Goal: Task Accomplishment & Management: Use online tool/utility

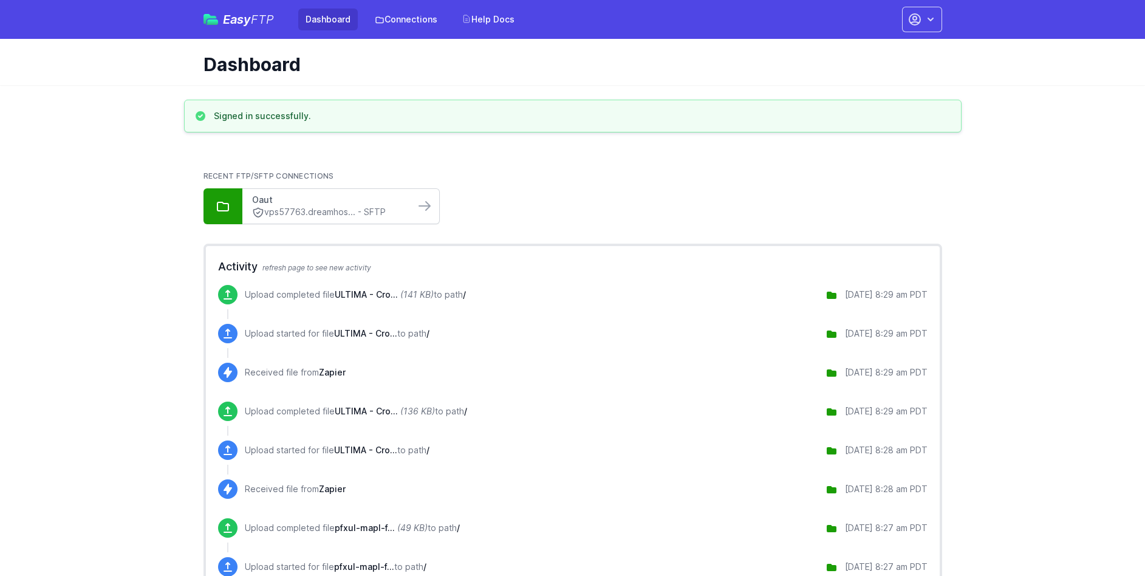
click at [379, 199] on link "Oaut" at bounding box center [328, 200] width 153 height 12
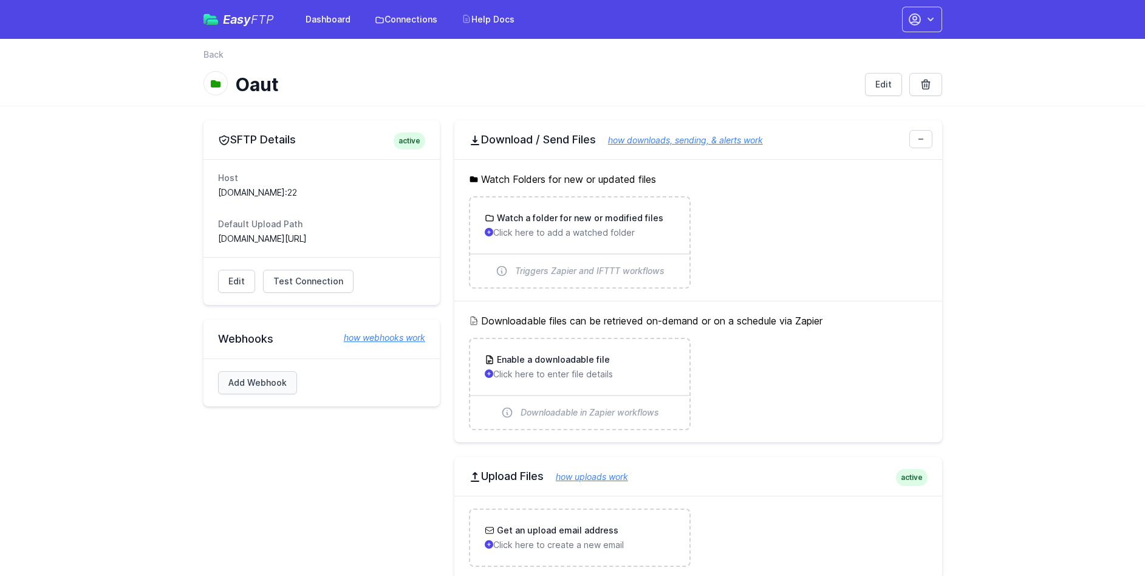
scroll to position [14, 0]
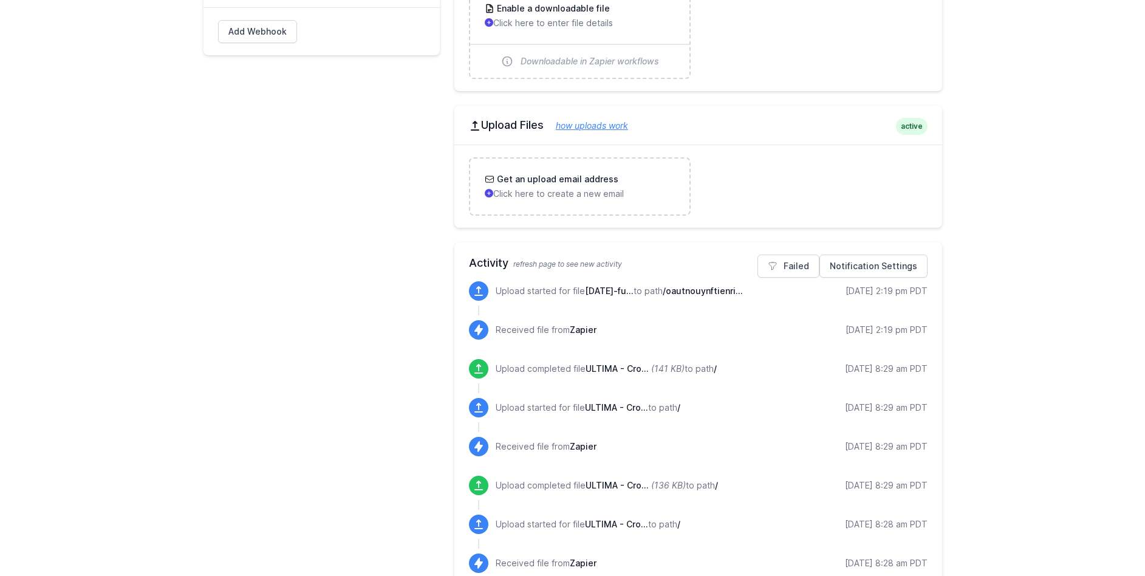
scroll to position [354, 0]
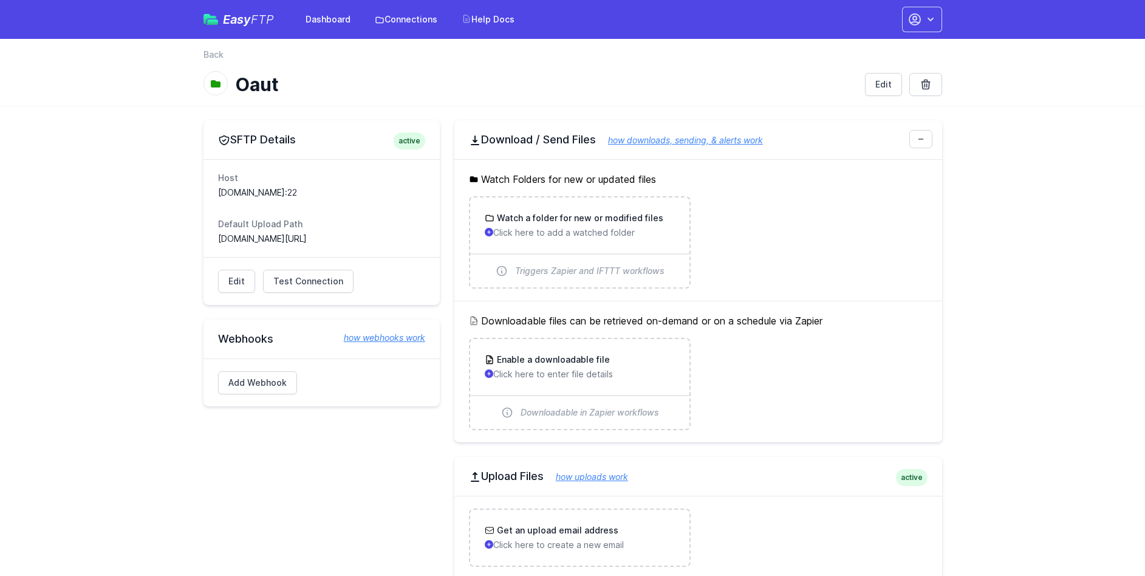
scroll to position [354, 0]
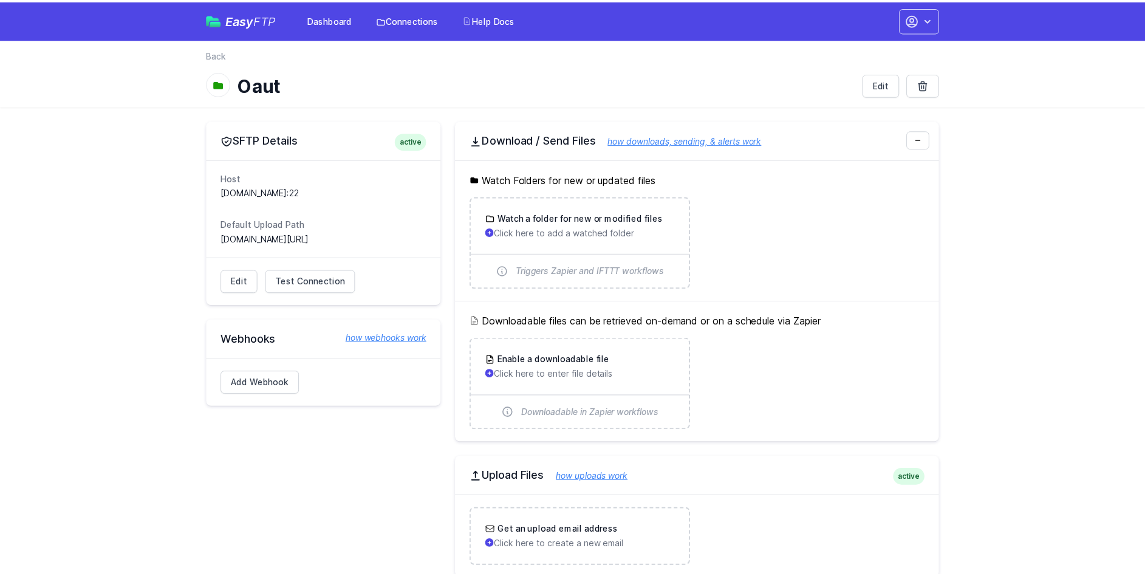
scroll to position [354, 0]
